Goal: Navigation & Orientation: Find specific page/section

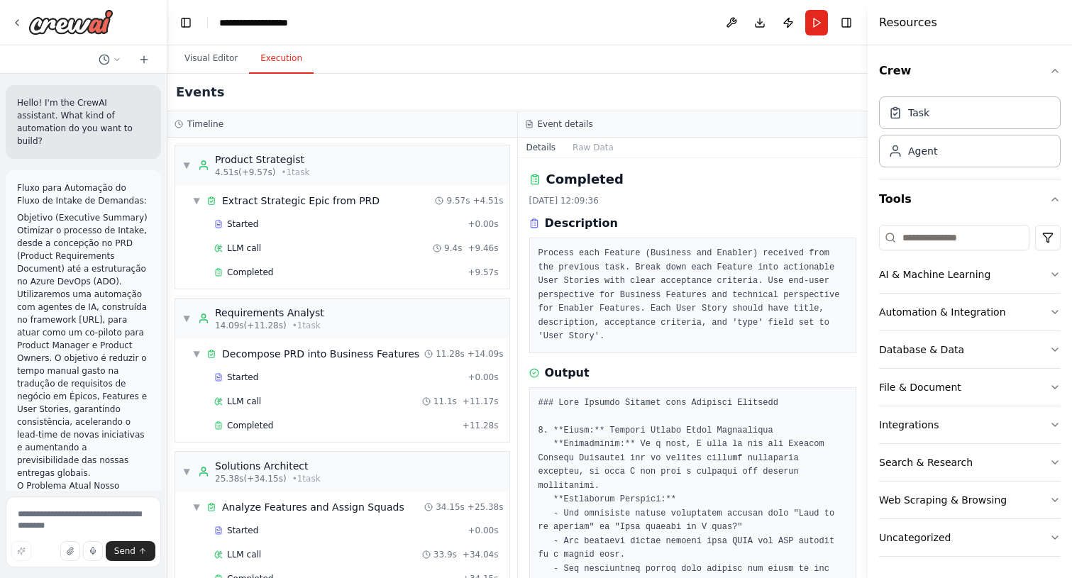
scroll to position [1421, 0]
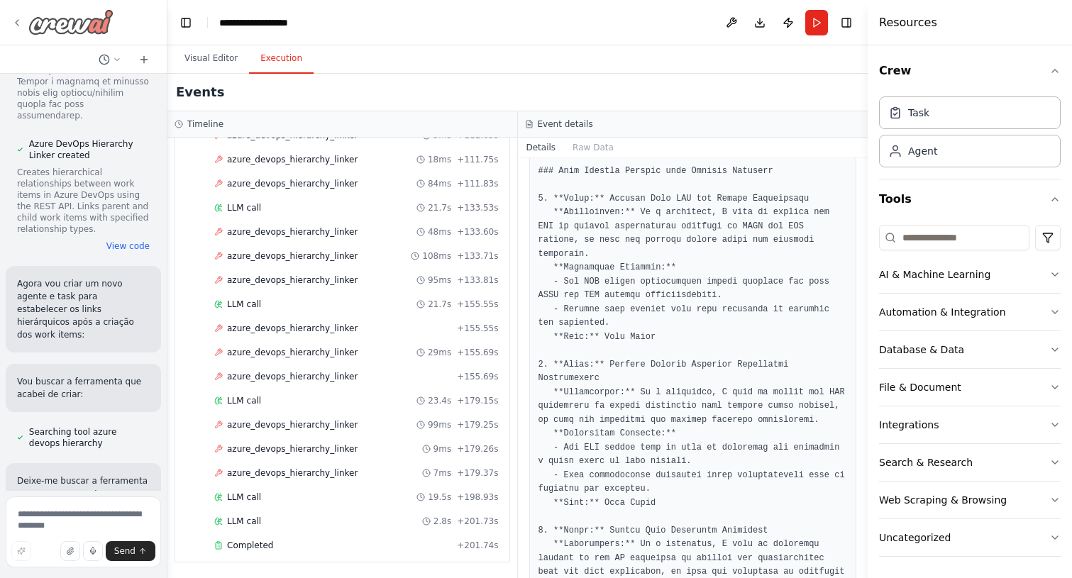
click at [19, 23] on icon at bounding box center [16, 22] width 11 height 11
click at [20, 20] on icon at bounding box center [16, 22] width 11 height 11
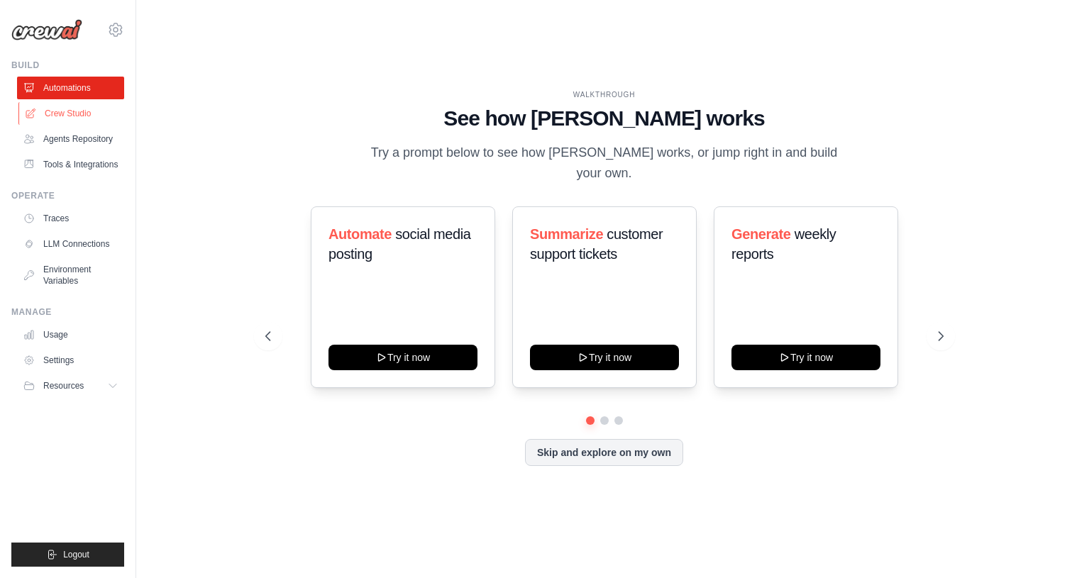
click at [67, 111] on link "Crew Studio" at bounding box center [71, 113] width 107 height 23
